Goal: Navigation & Orientation: Find specific page/section

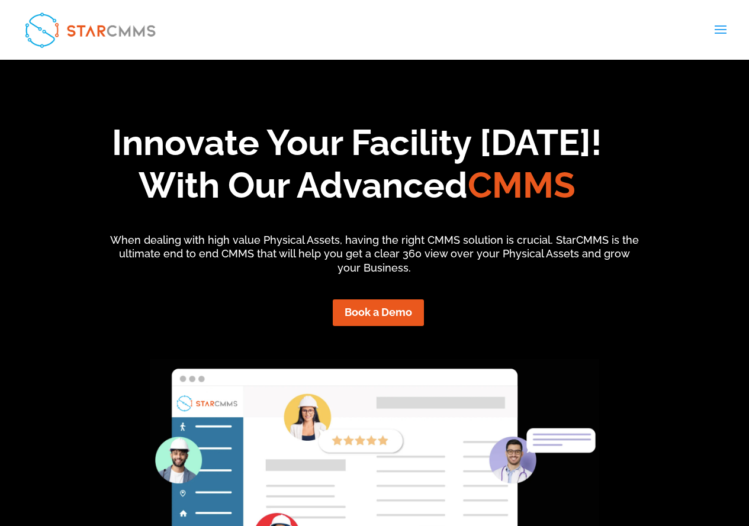
click at [721, 27] on span at bounding box center [720, 37] width 19 height 33
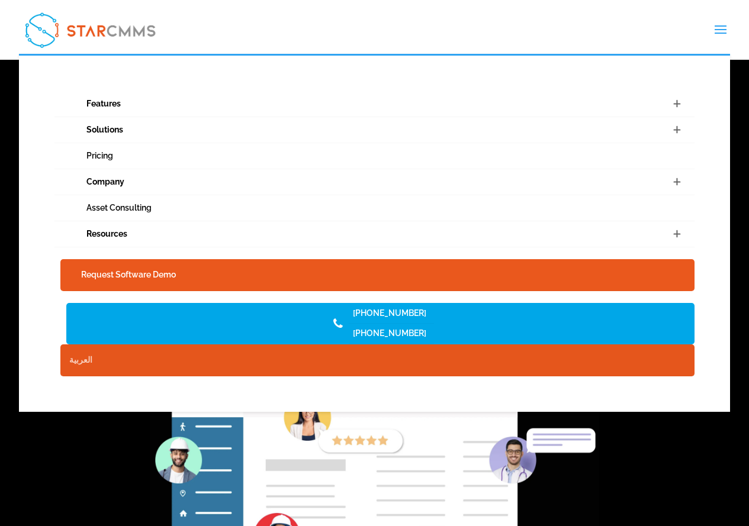
click at [81, 361] on link "العربية" at bounding box center [377, 361] width 635 height 32
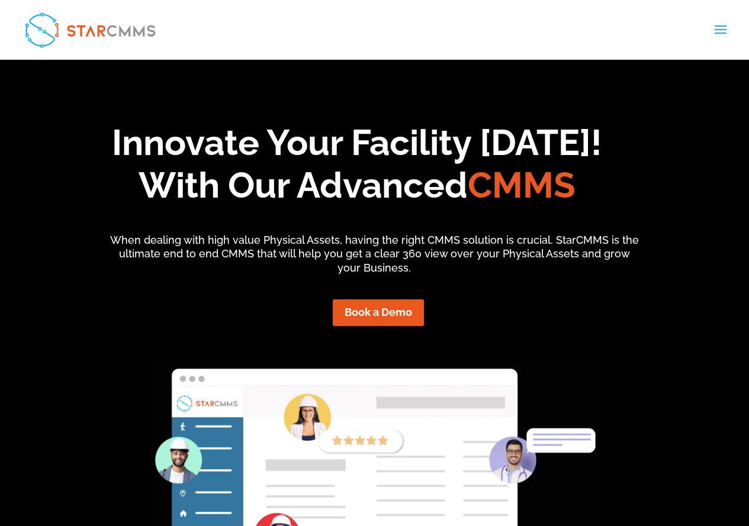
click at [717, 33] on span at bounding box center [720, 37] width 19 height 33
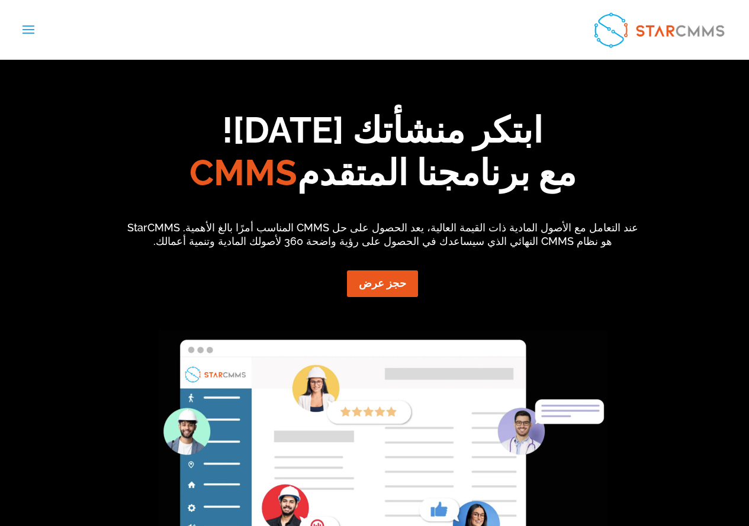
scroll to position [101, 0]
click at [651, 291] on div "حجز عرض" at bounding box center [383, 284] width 678 height 27
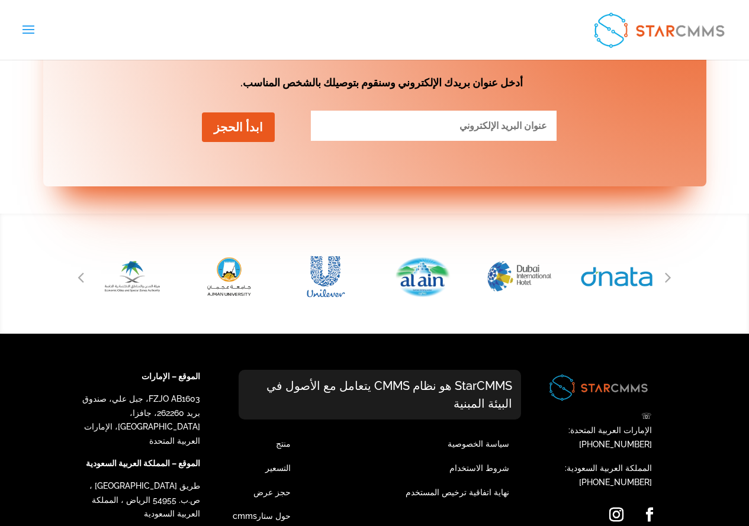
scroll to position [5398, 0]
